Goal: Find specific fact

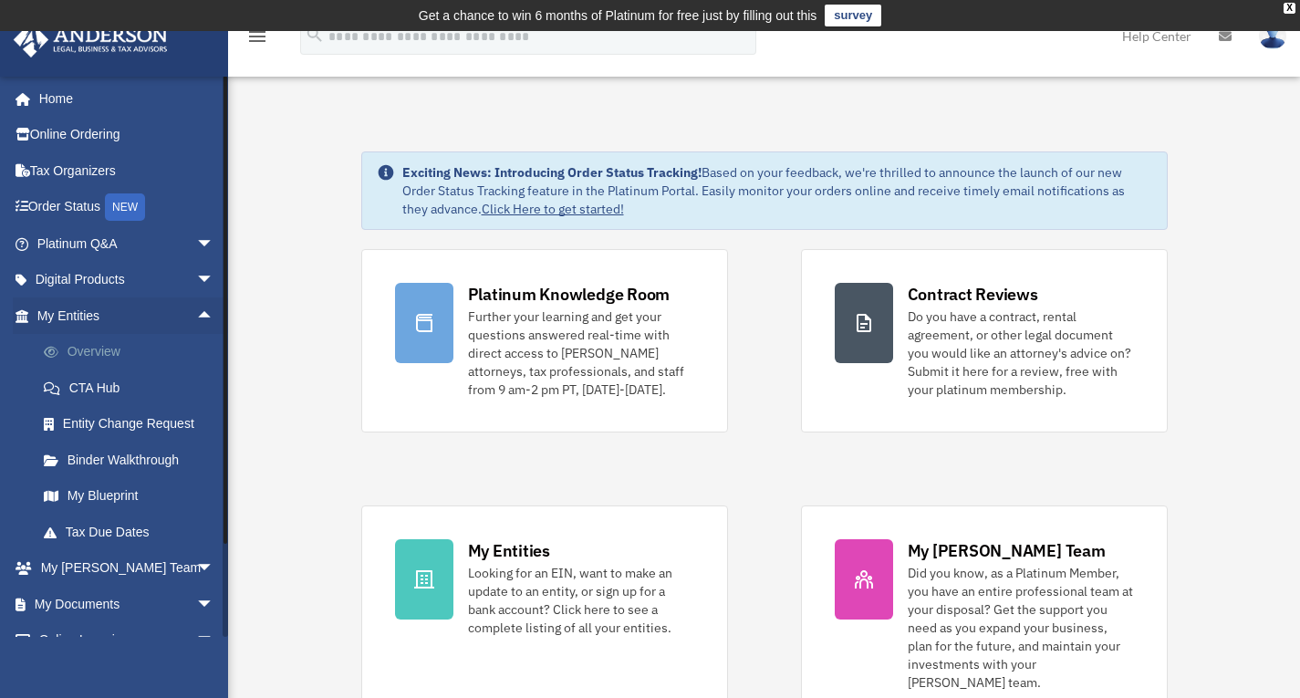
click at [102, 341] on link "Overview" at bounding box center [134, 352] width 216 height 37
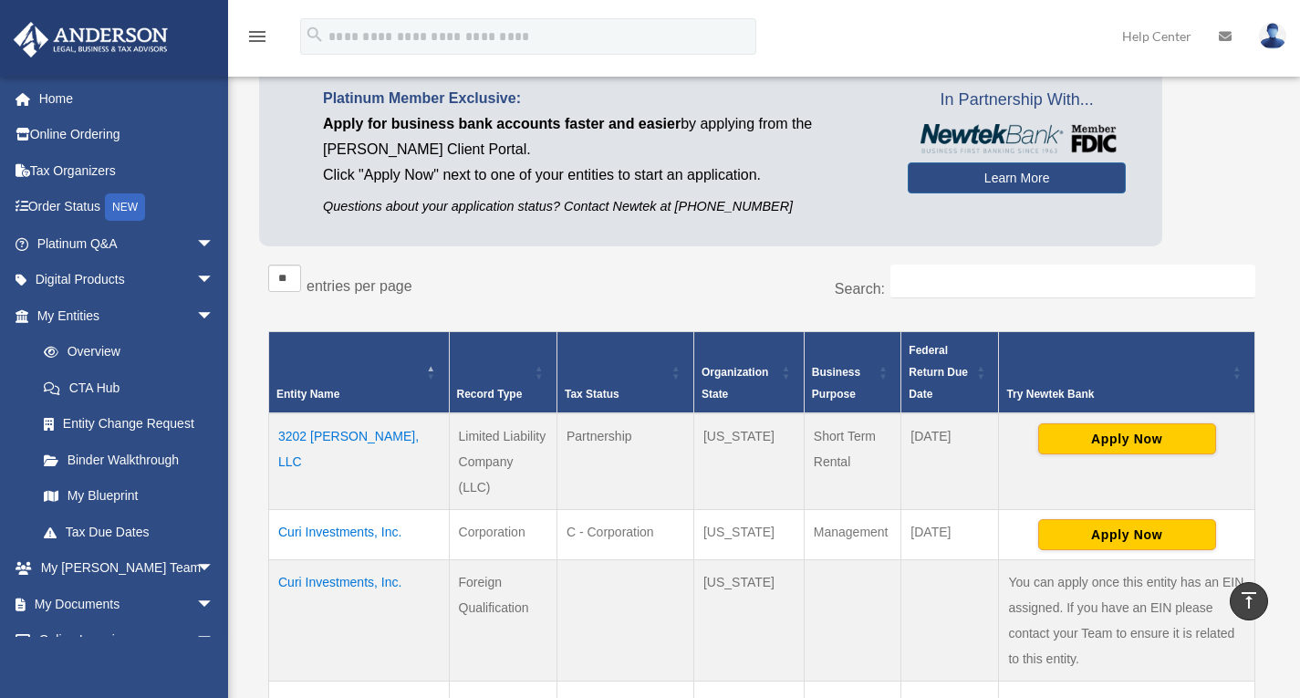
scroll to position [147, 0]
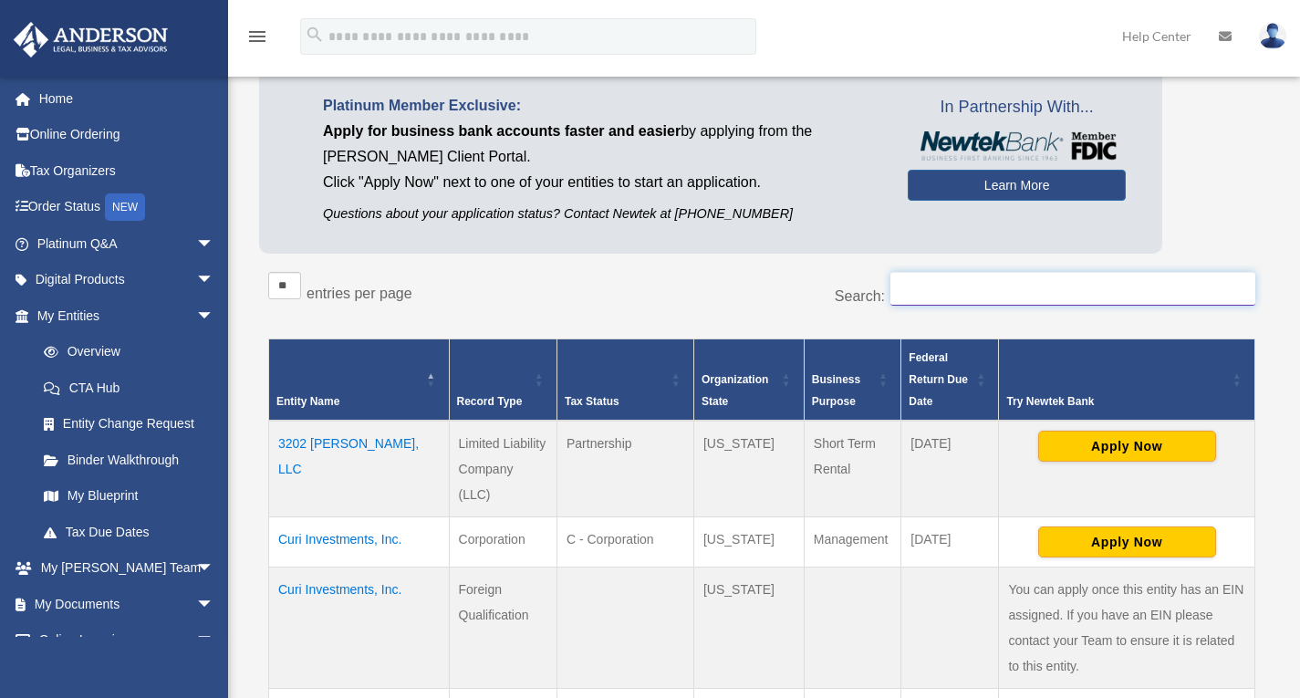
click at [944, 278] on input "Search:" at bounding box center [1073, 289] width 365 height 35
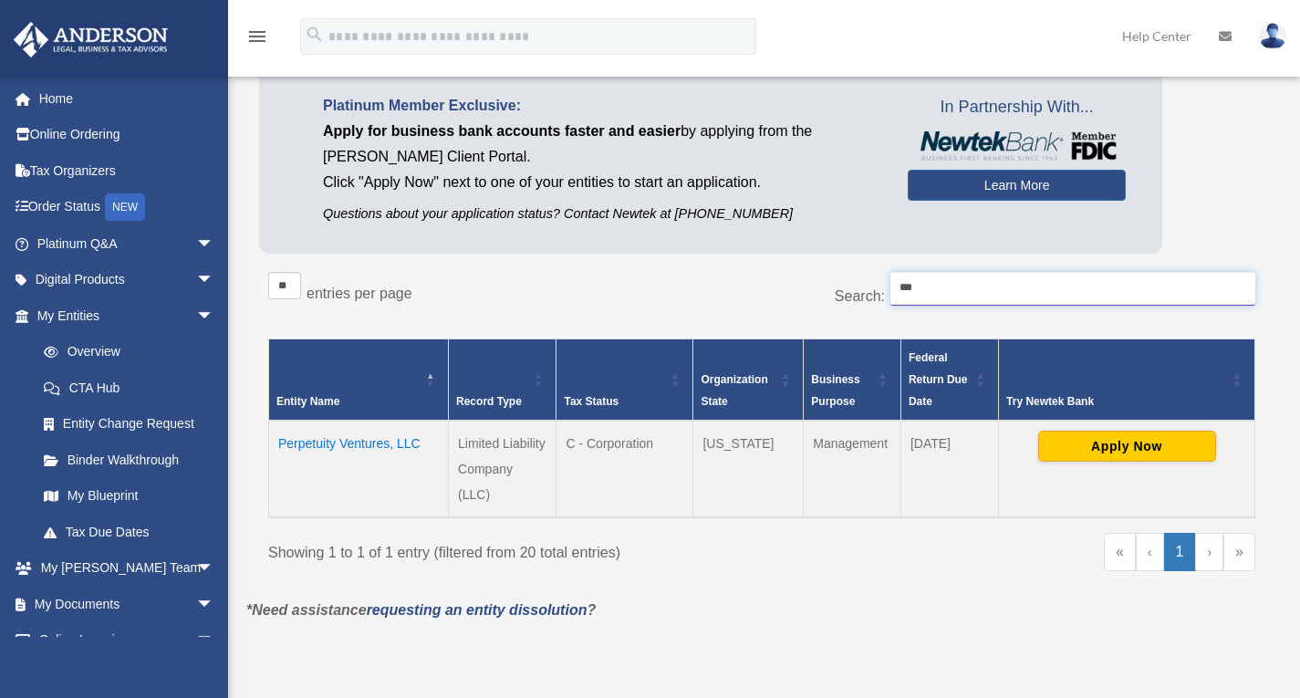
type input "***"
click at [356, 440] on td "Perpetuity Ventures, LLC" at bounding box center [359, 469] width 180 height 97
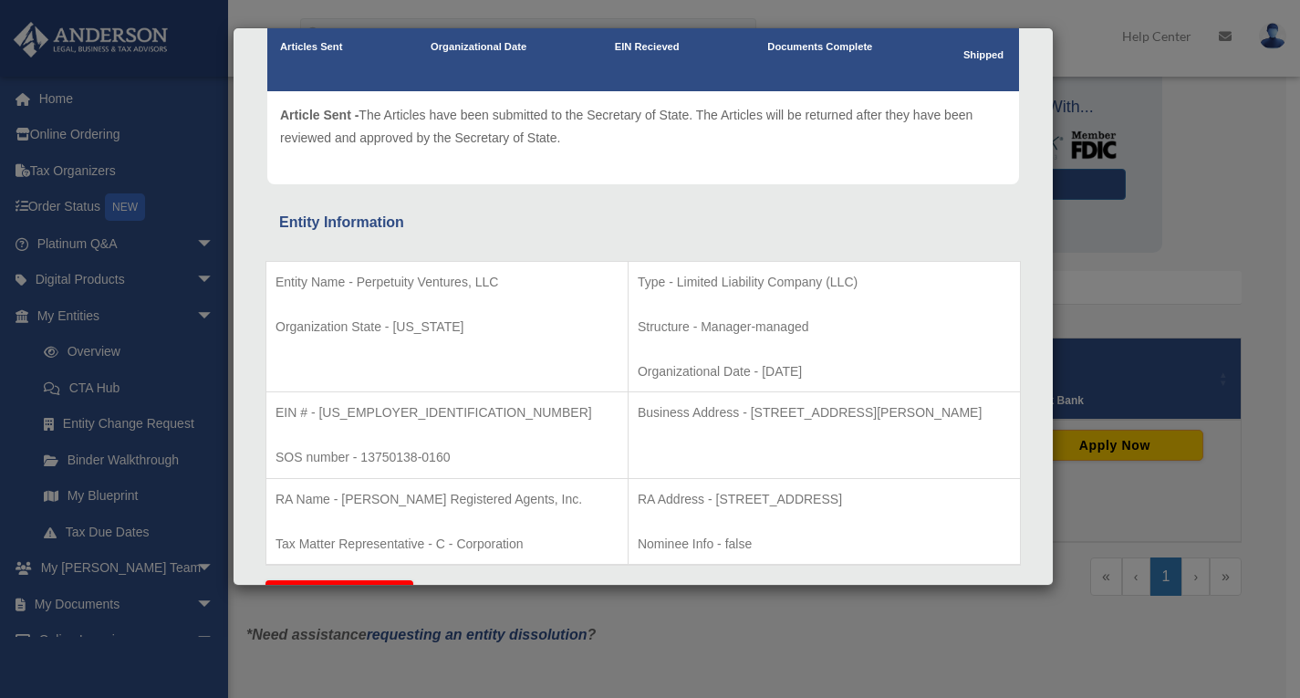
scroll to position [175, 0]
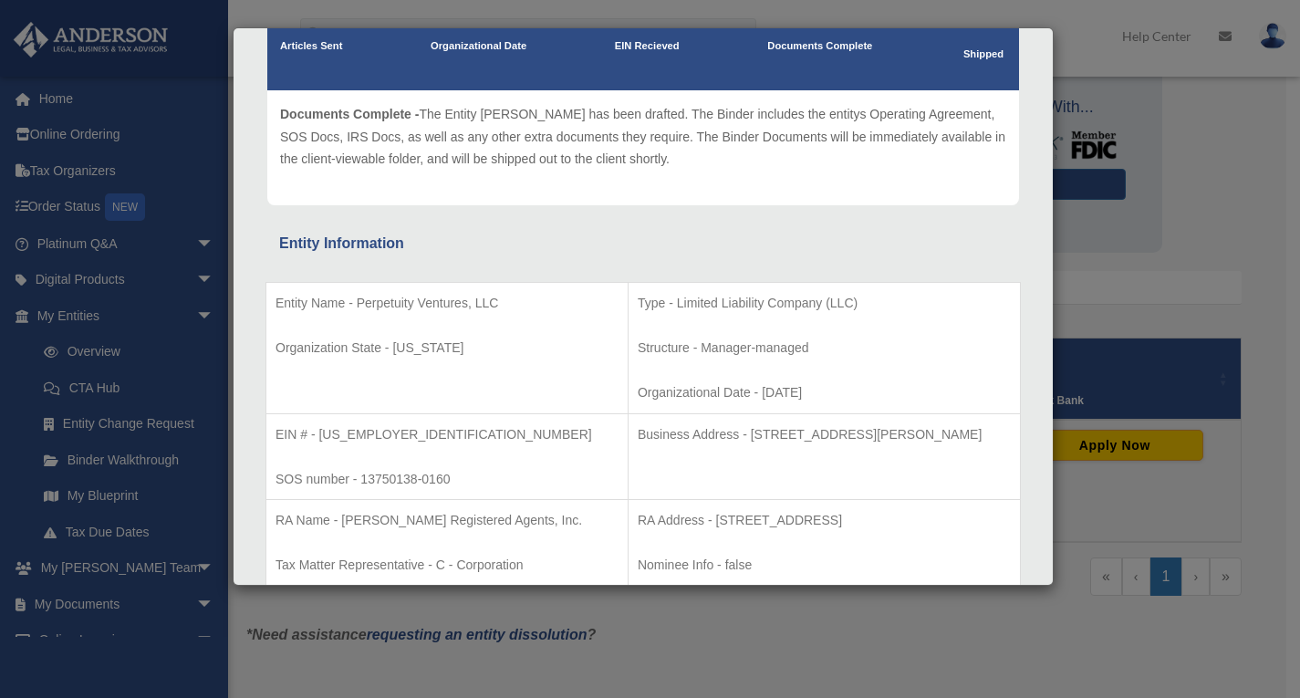
drag, startPoint x: 934, startPoint y: 434, endPoint x: 976, endPoint y: 432, distance: 43.0
click at [976, 432] on p "Business Address - [STREET_ADDRESS][PERSON_NAME]" at bounding box center [824, 434] width 373 height 23
click at [1241, 527] on div "Details × Articles Sent Organizational Date" at bounding box center [650, 349] width 1300 height 698
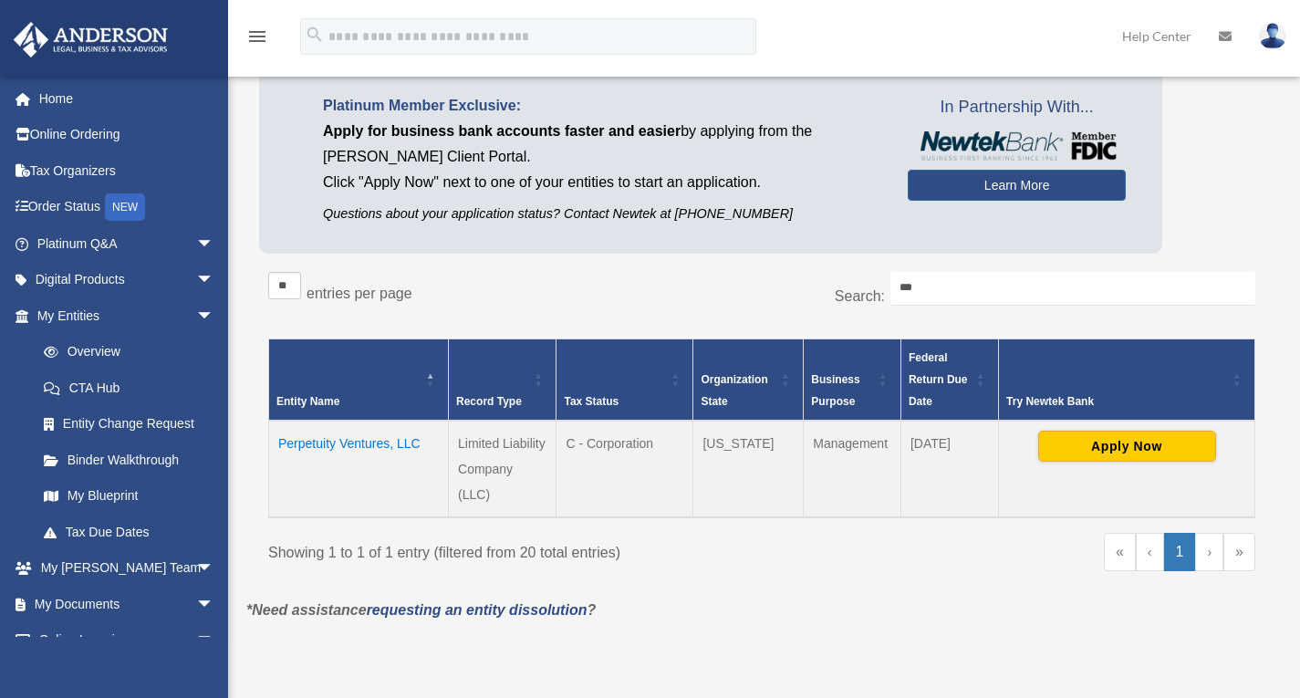
click at [405, 441] on td "Perpetuity Ventures, LLC" at bounding box center [359, 469] width 180 height 97
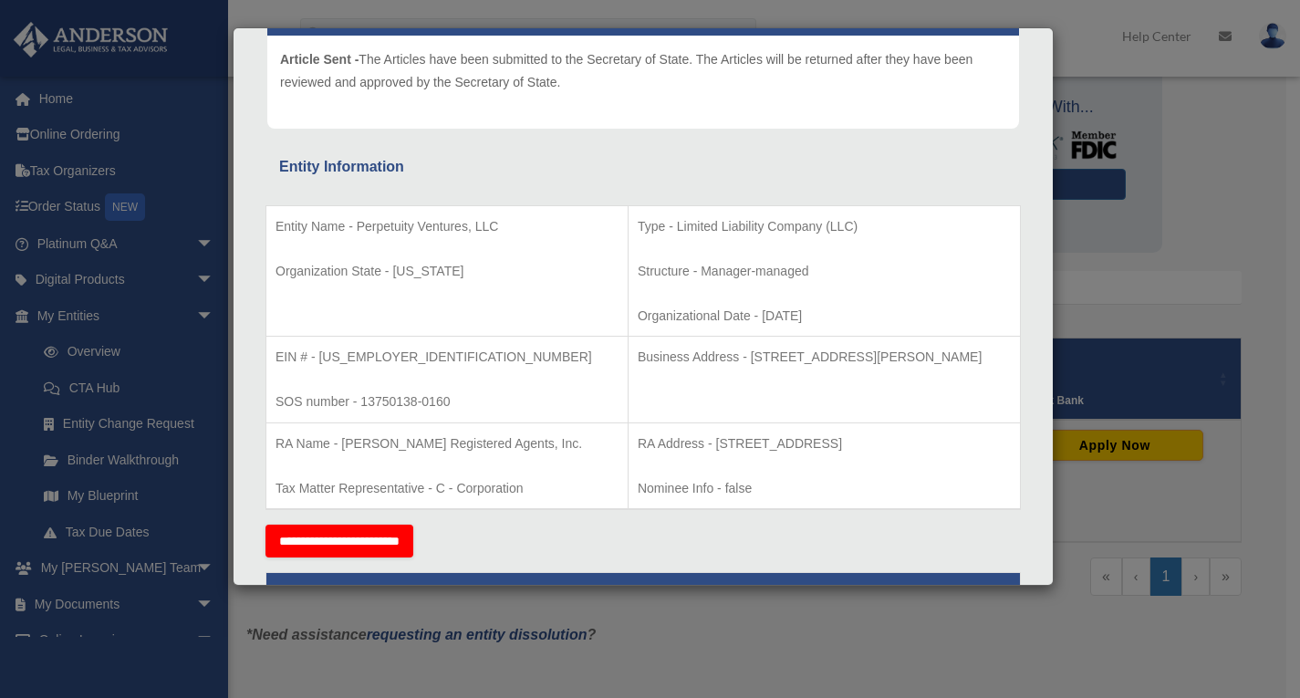
scroll to position [231, 0]
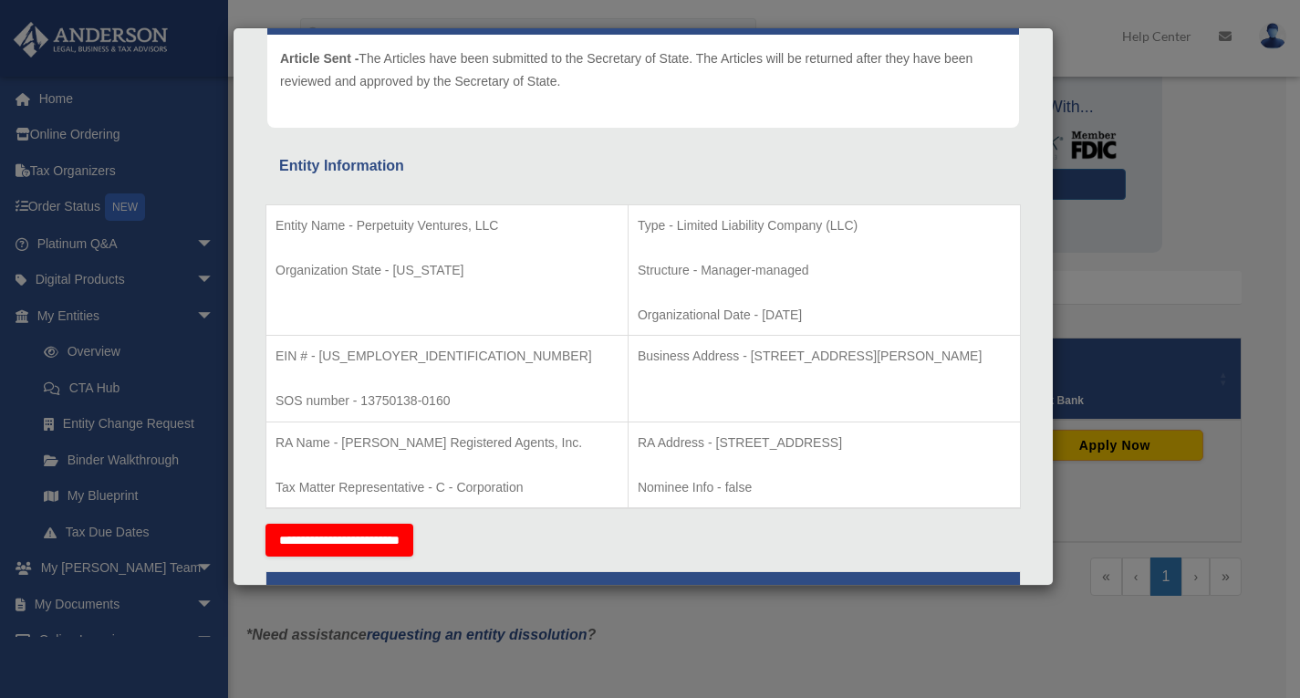
click at [1028, 655] on div "Details × Articles Sent Organizational Date" at bounding box center [650, 349] width 1300 height 698
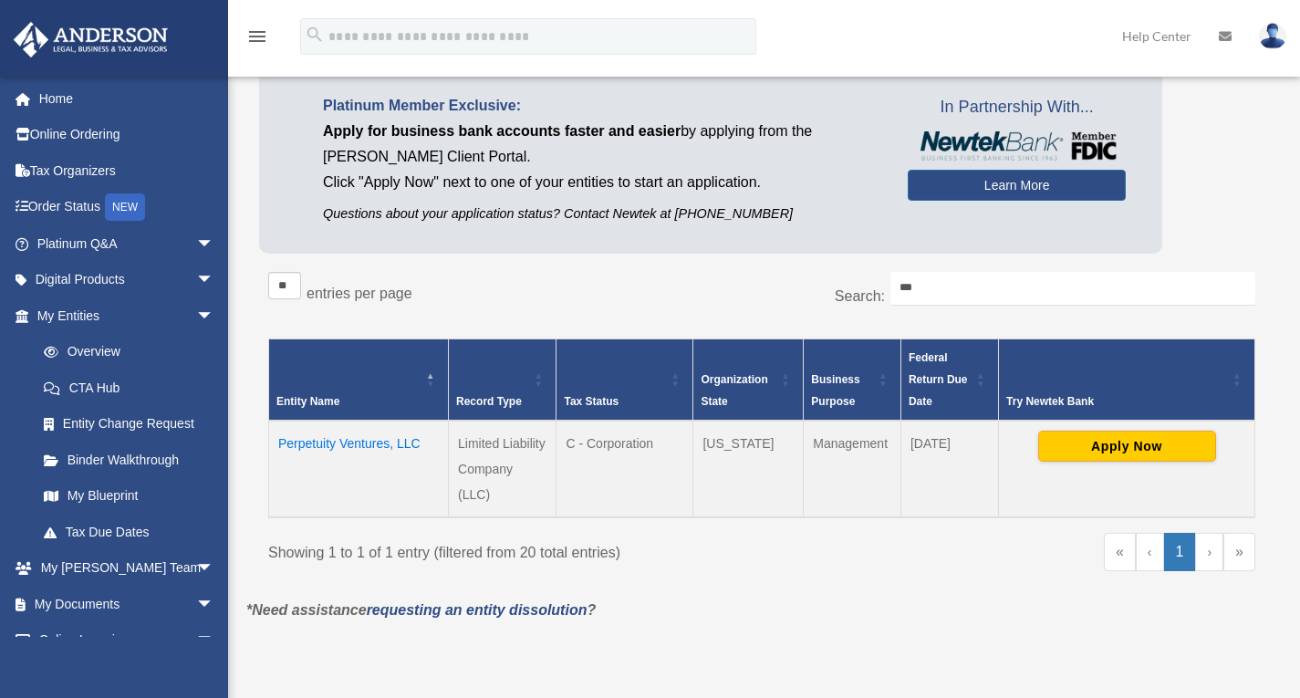
click at [376, 445] on td "Perpetuity Ventures, LLC" at bounding box center [359, 469] width 180 height 97
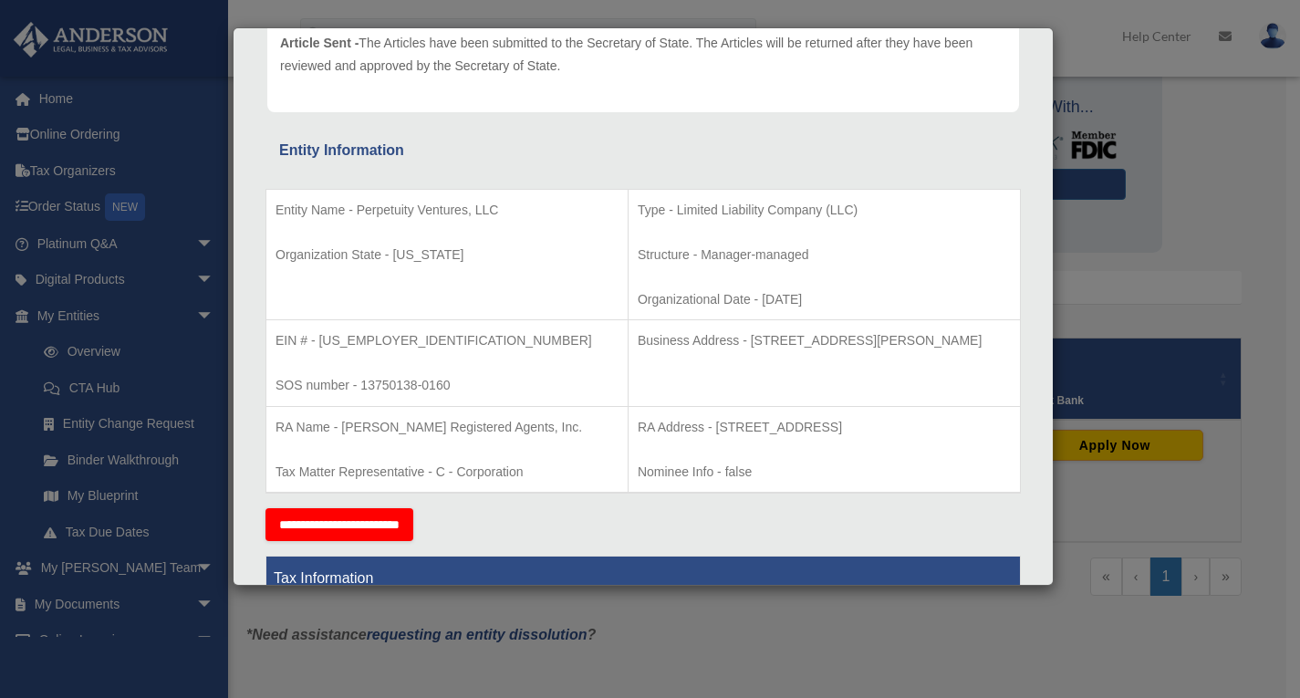
scroll to position [241, 0]
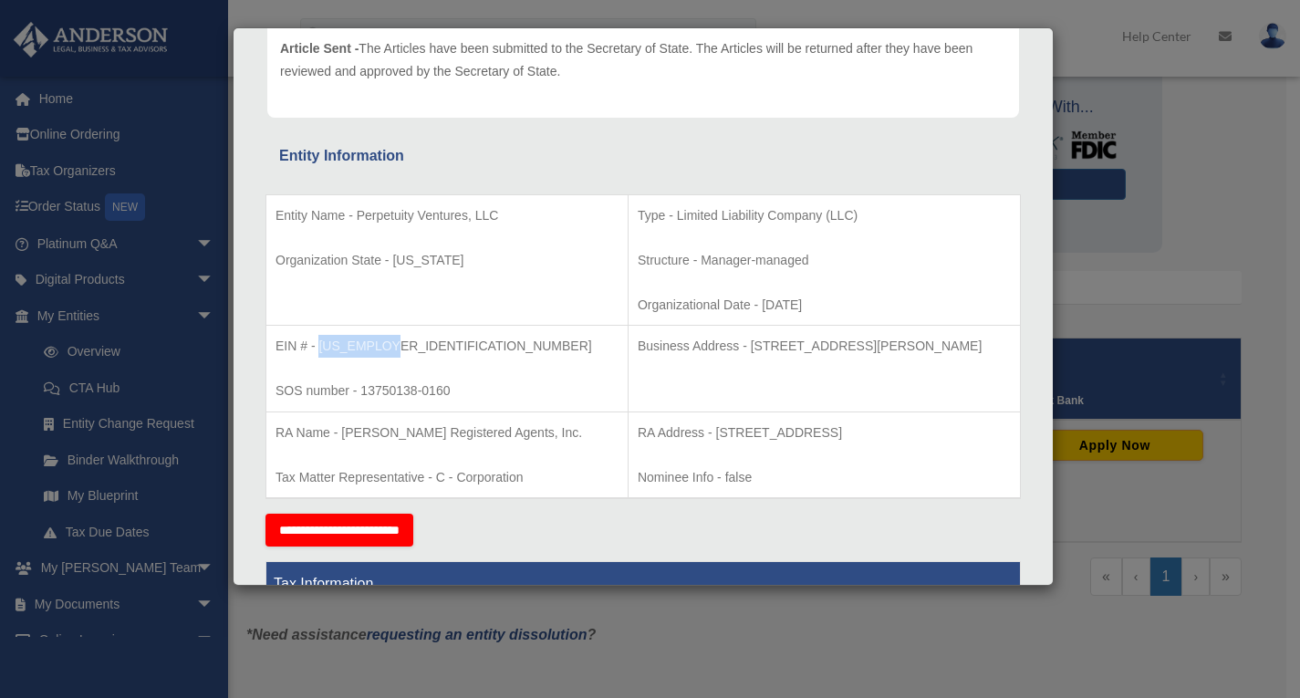
drag, startPoint x: 318, startPoint y: 350, endPoint x: 388, endPoint y: 332, distance: 71.7
click at [388, 332] on td "EIN # - [US_EMPLOYER_IDENTIFICATION_NUMBER] SOS number - 13750138-0160" at bounding box center [447, 369] width 362 height 87
copy p "[US_EMPLOYER_IDENTIFICATION_NUMBER]"
